Goal: Task Accomplishment & Management: Complete application form

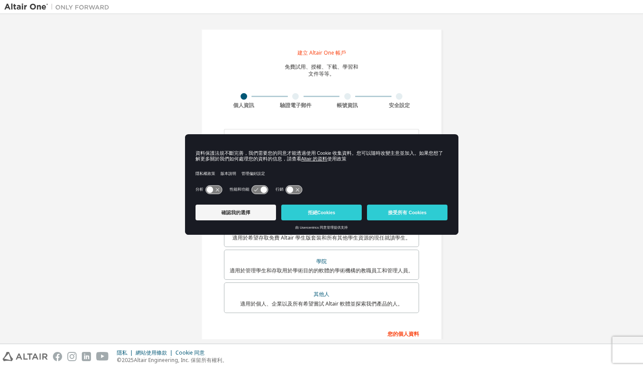
click at [267, 191] on icon at bounding box center [263, 190] width 7 height 7
click at [268, 192] on icon at bounding box center [260, 190] width 16 height 8
click at [247, 221] on div "確認我的選擇 拒絕Cookies 接受所有 Cookies" at bounding box center [322, 213] width 253 height 25
click at [259, 218] on button "確認我的選擇" at bounding box center [236, 213] width 81 height 16
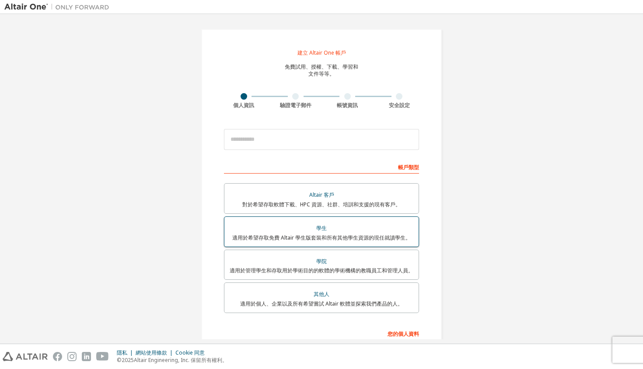
click at [336, 229] on div "學生" at bounding box center [322, 228] width 184 height 12
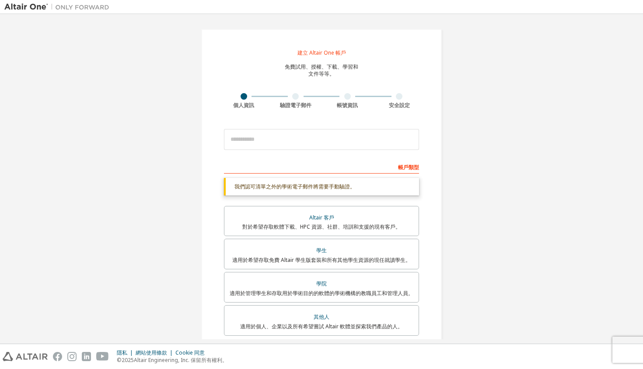
click at [312, 166] on div "帳戶類型" at bounding box center [321, 167] width 195 height 14
click at [333, 141] on input "email" at bounding box center [321, 139] width 195 height 21
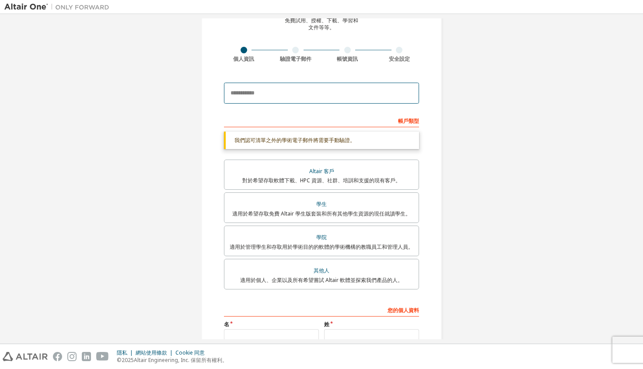
scroll to position [47, 0]
type input "**********"
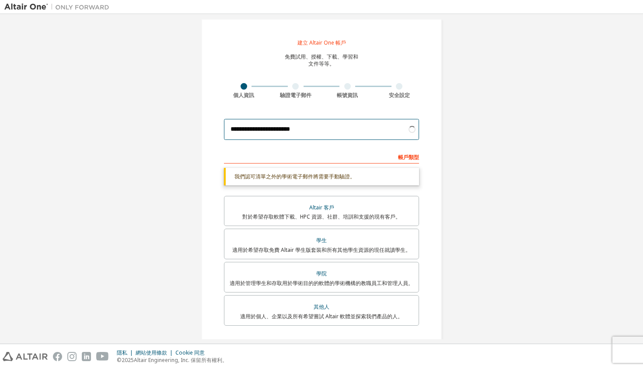
scroll to position [0, 0]
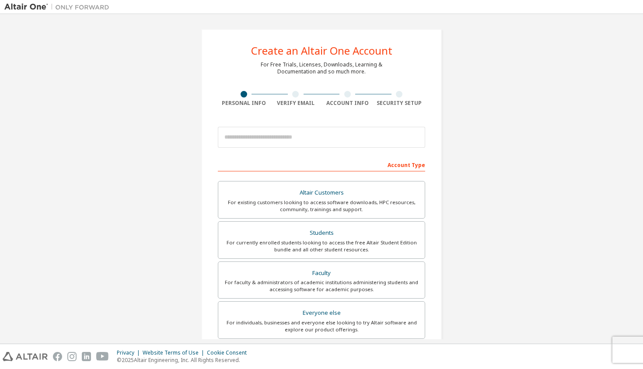
scroll to position [142, 0]
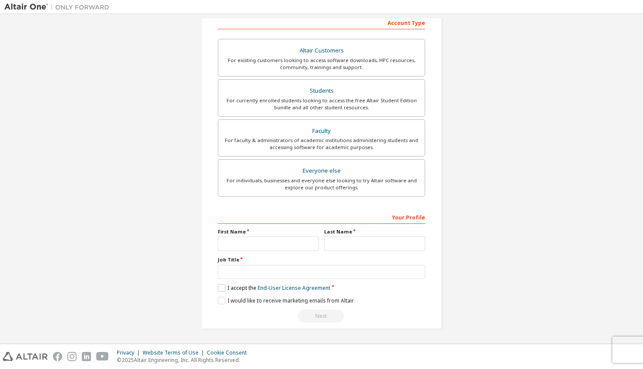
click at [220, 289] on label "I accept the End-User License Agreement" at bounding box center [274, 287] width 112 height 7
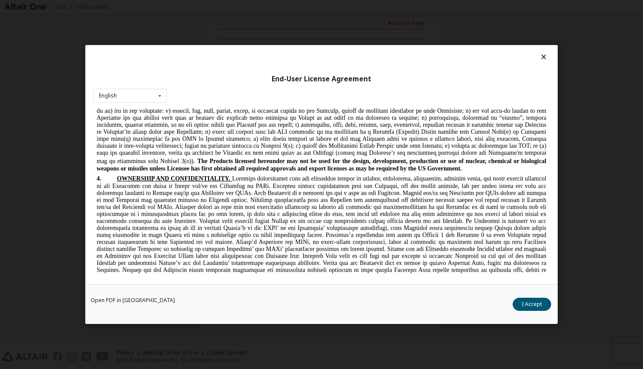
scroll to position [886, 0]
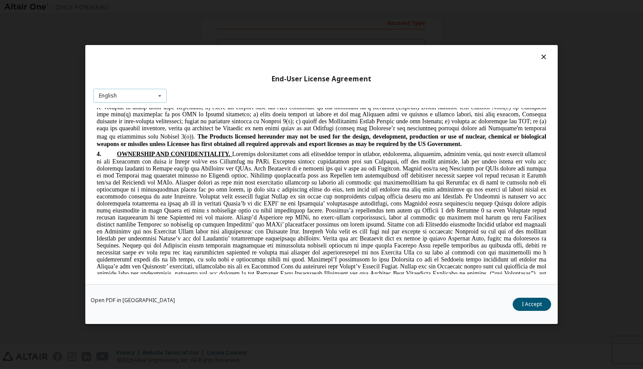
click at [154, 94] on icon at bounding box center [159, 96] width 11 height 14
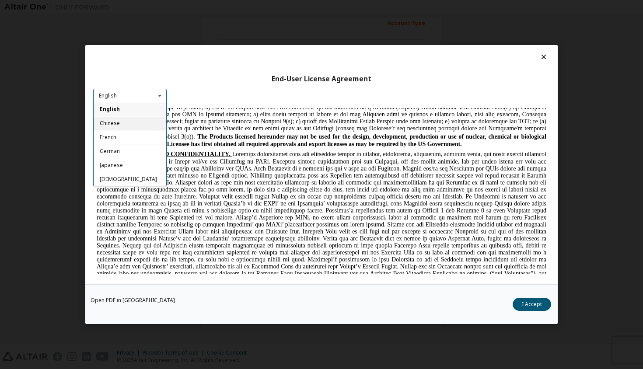
click at [140, 126] on div "Chinese" at bounding box center [130, 123] width 73 height 14
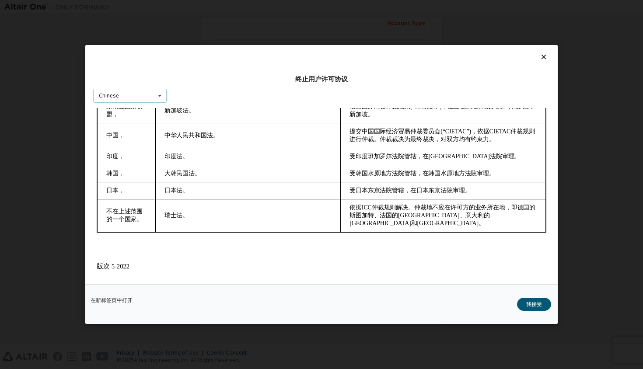
scroll to position [1829, 0]
click at [529, 301] on button "我接受" at bounding box center [534, 304] width 34 height 13
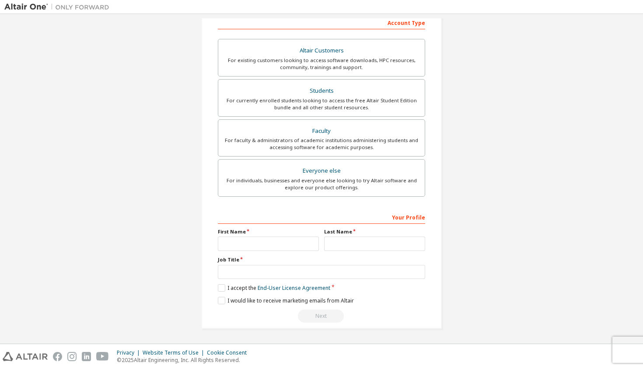
scroll to position [0, 0]
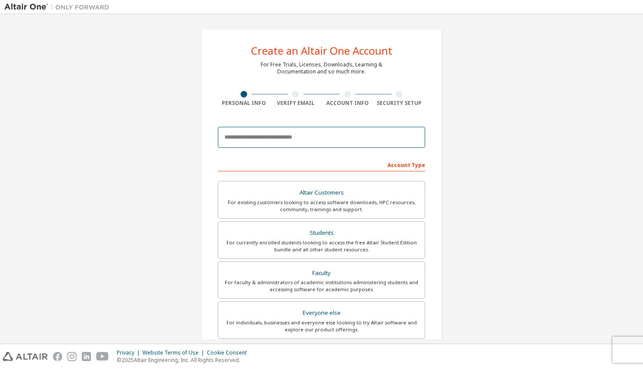
click at [289, 131] on input "email" at bounding box center [321, 137] width 207 height 21
type input "**********"
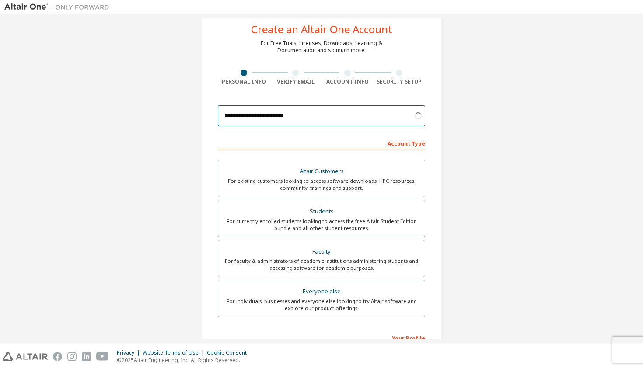
scroll to position [25, 0]
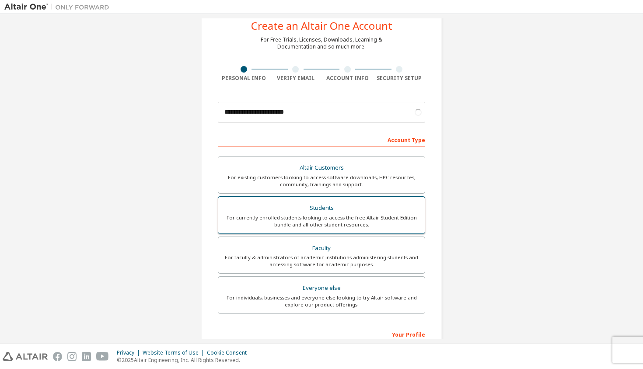
click at [355, 211] on div "Students" at bounding box center [322, 208] width 196 height 12
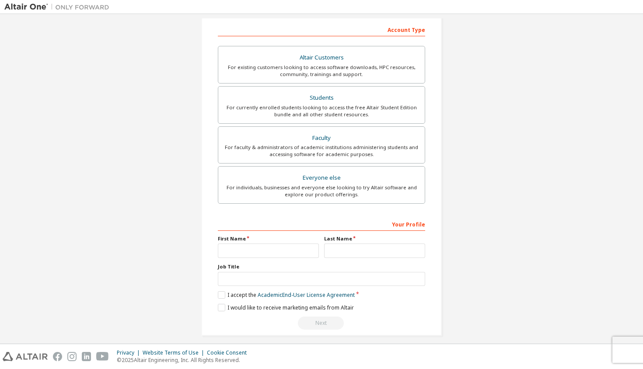
scroll to position [142, 0]
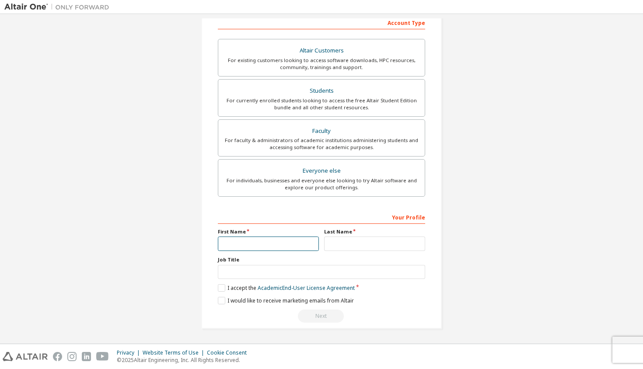
click at [269, 241] on input "text" at bounding box center [268, 244] width 101 height 14
type input "*"
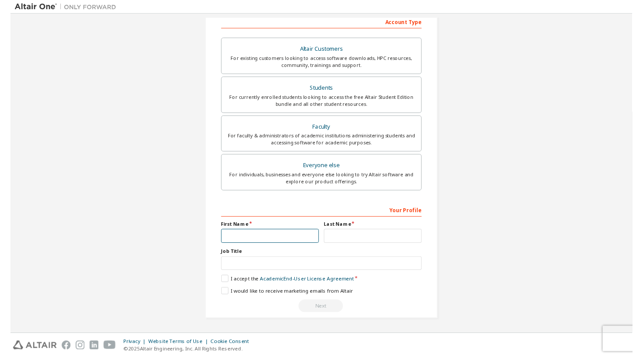
scroll to position [0, 0]
